Goal: Information Seeking & Learning: Learn about a topic

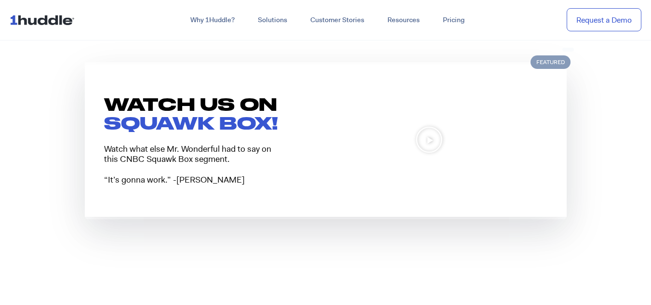
scroll to position [723, 0]
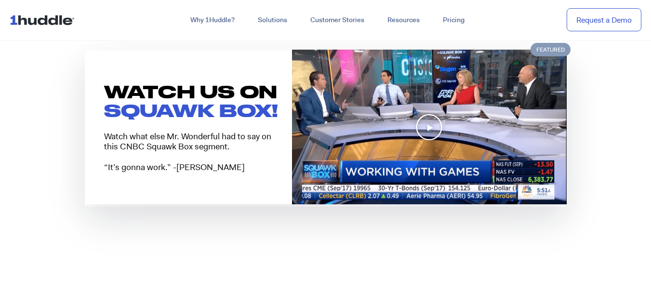
click at [428, 124] on icon "Play Video" at bounding box center [428, 126] width 27 height 27
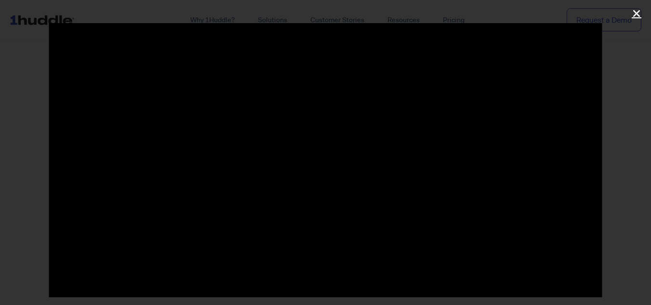
click at [633, 12] on icon "Close (Esc)" at bounding box center [637, 14] width 10 height 10
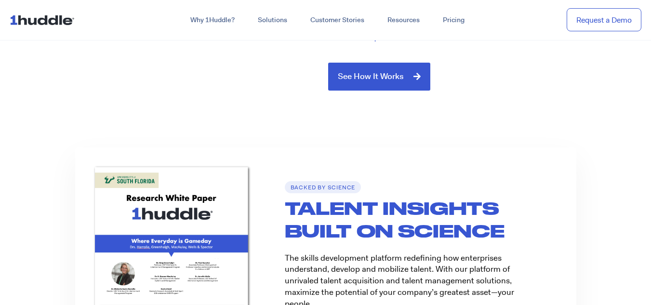
scroll to position [1156, 0]
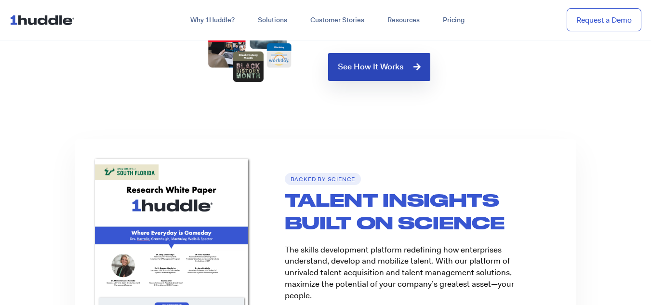
click at [405, 73] on link "See How It Works" at bounding box center [379, 67] width 102 height 28
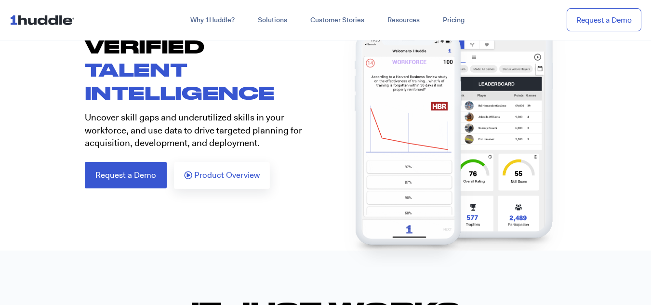
scroll to position [48, 0]
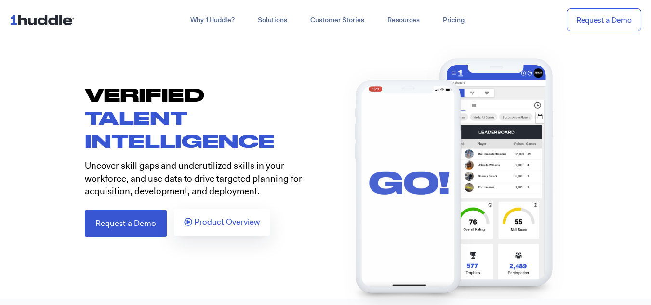
click at [224, 224] on span "Product Overview" at bounding box center [227, 222] width 66 height 9
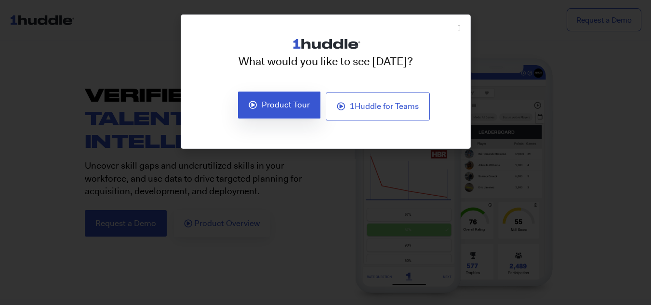
click at [290, 105] on span "Product Tour" at bounding box center [286, 105] width 48 height 9
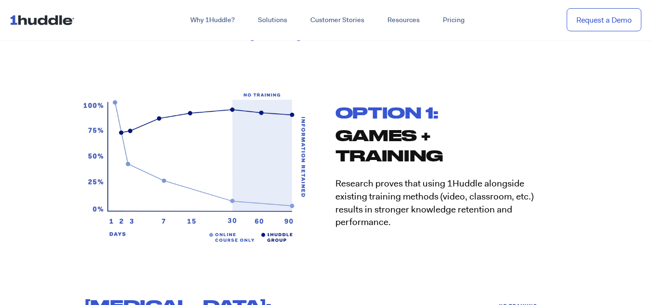
scroll to position [1638, 0]
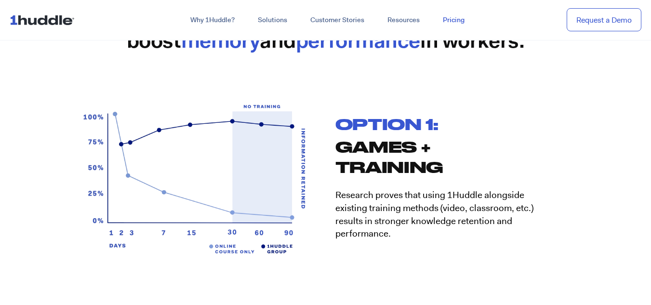
click at [447, 22] on link "Pricing" at bounding box center [453, 20] width 45 height 17
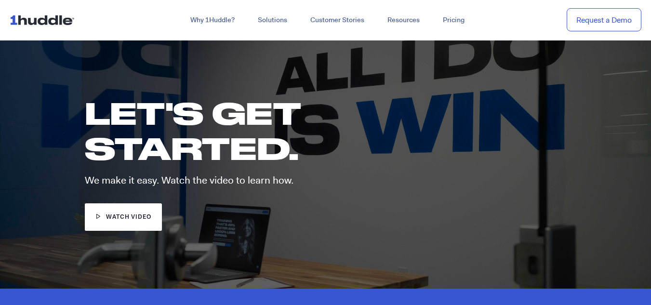
click at [135, 208] on link "watch video" at bounding box center [124, 216] width 78 height 27
